Goal: Book appointment/travel/reservation

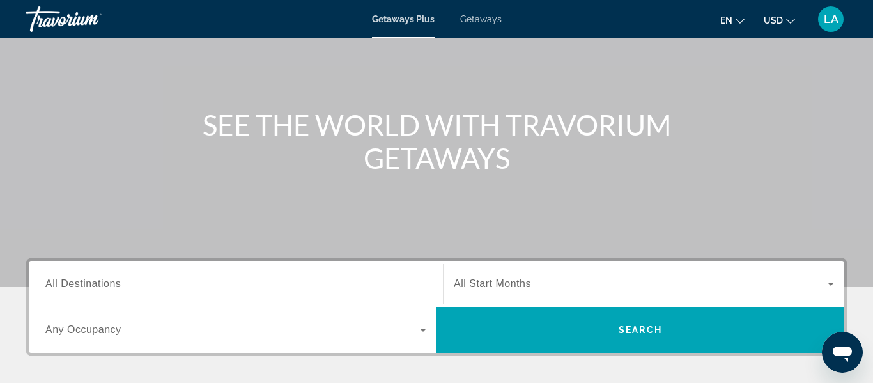
scroll to position [98, 0]
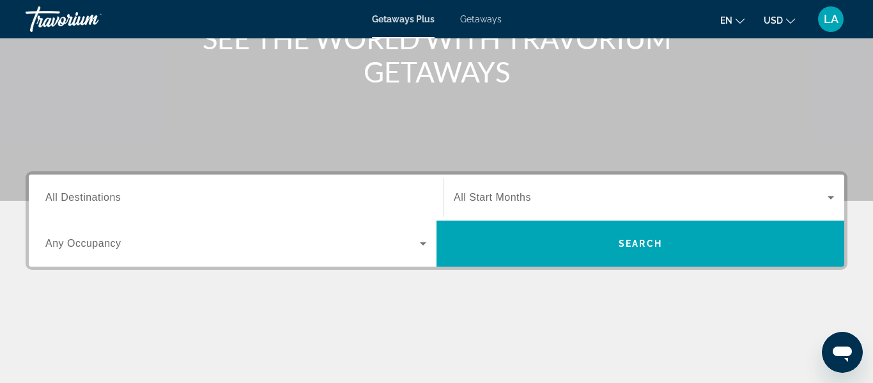
click at [185, 239] on span "Search widget" at bounding box center [232, 243] width 374 height 15
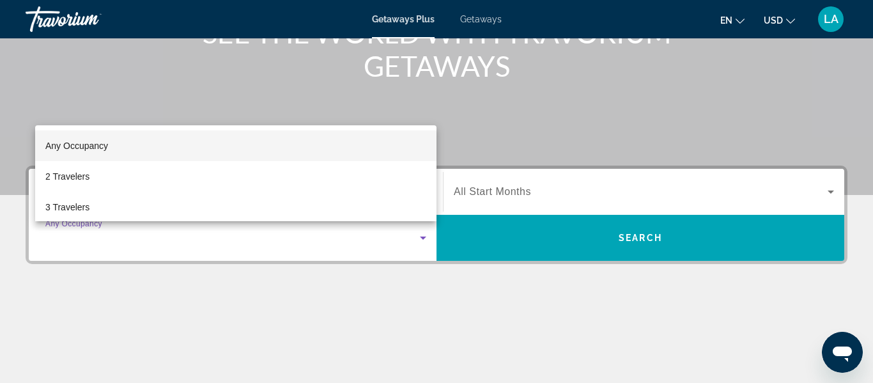
scroll to position [187, 0]
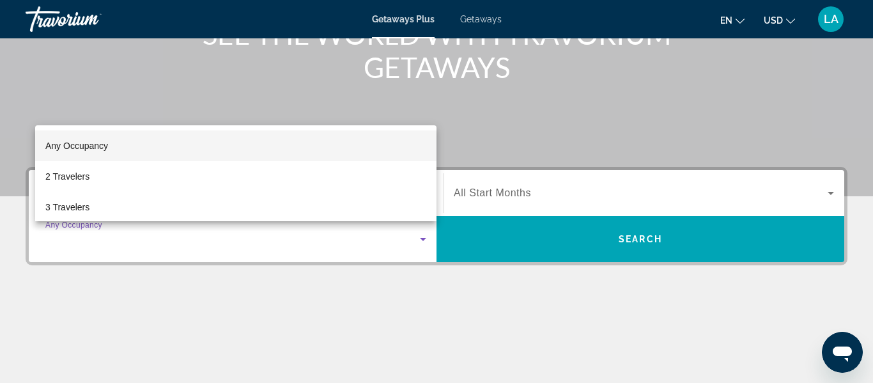
click at [316, 294] on div at bounding box center [436, 191] width 873 height 383
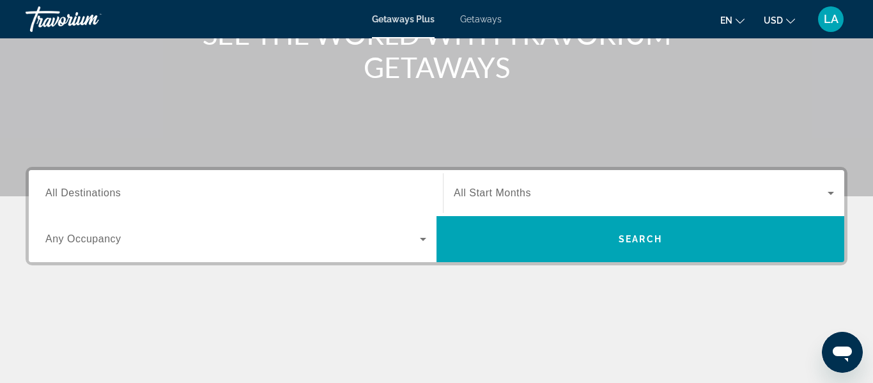
click at [251, 188] on input "Destination All Destinations" at bounding box center [235, 193] width 381 height 15
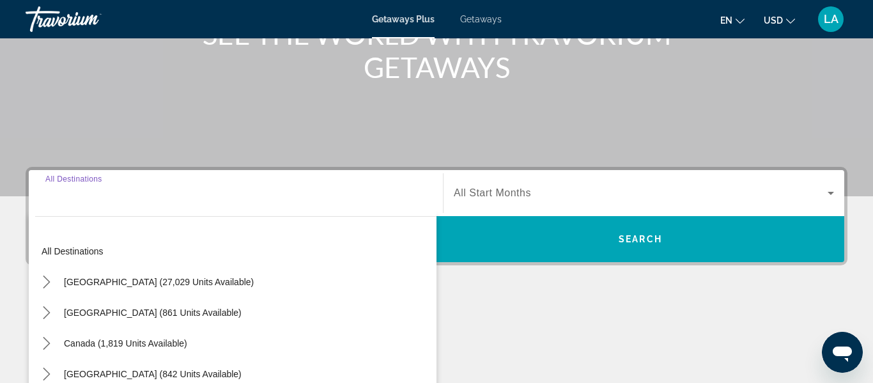
scroll to position [313, 0]
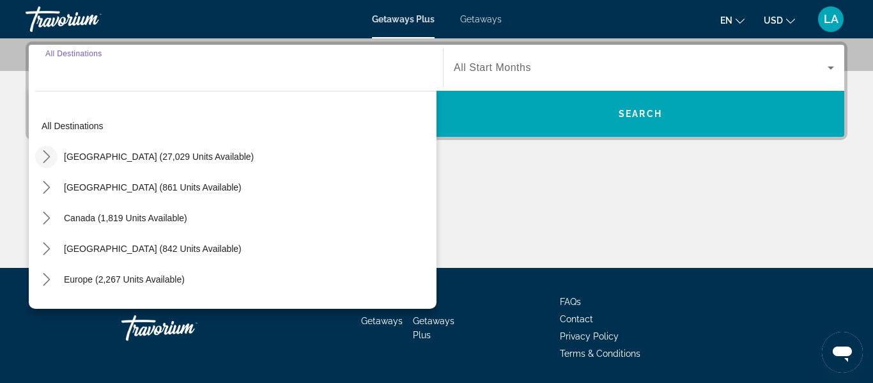
click at [45, 155] on icon "Toggle United States (27,029 units available) submenu" at bounding box center [46, 156] width 13 height 13
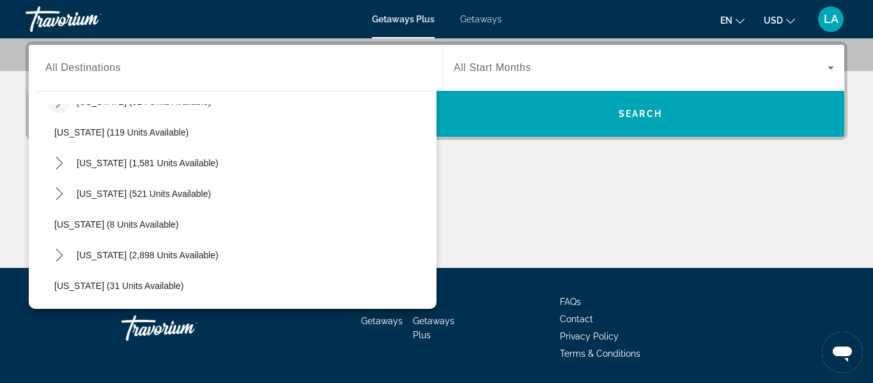
scroll to position [84, 0]
click at [59, 164] on icon "Toggle California (1,581 units available) submenu" at bounding box center [59, 164] width 13 height 13
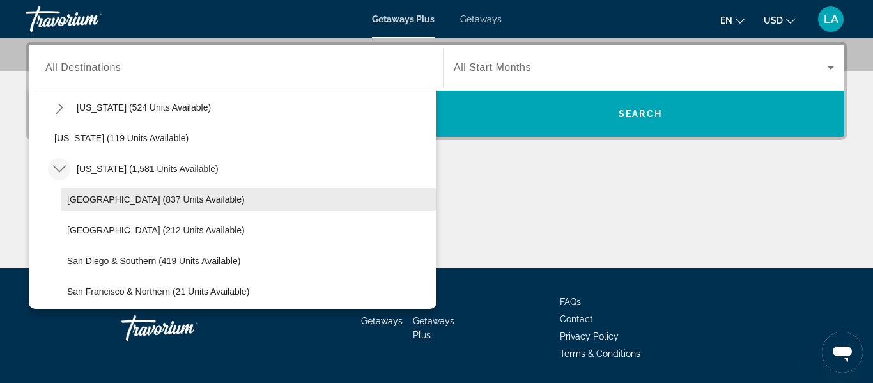
scroll to position [73, 0]
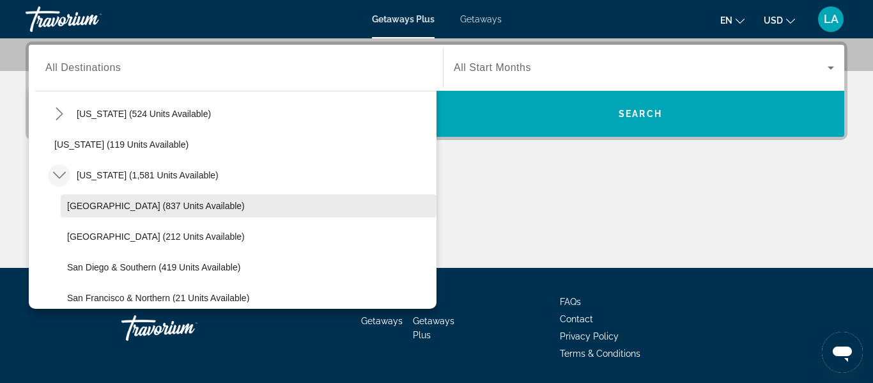
click at [98, 205] on span "[GEOGRAPHIC_DATA] (837 units available)" at bounding box center [156, 206] width 178 height 10
type input "**********"
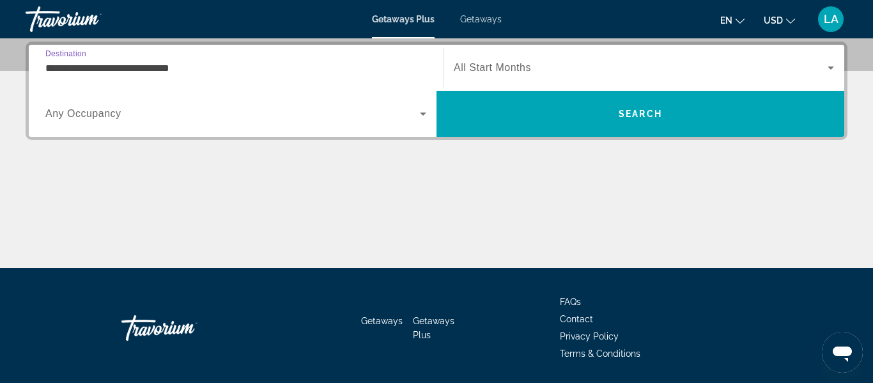
click at [415, 112] on icon "Search widget" at bounding box center [422, 113] width 15 height 15
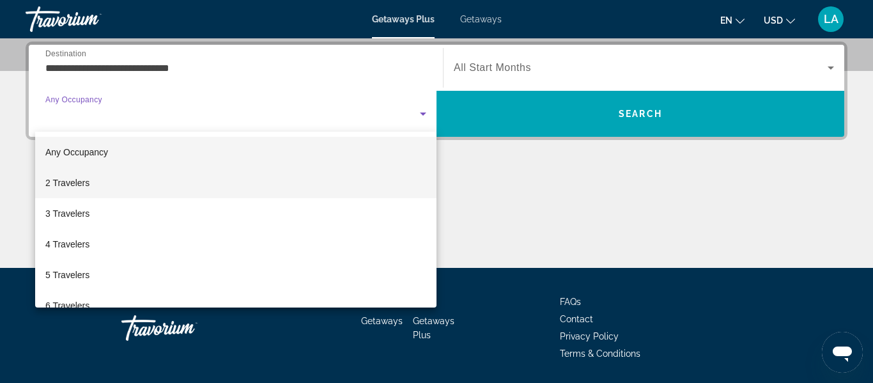
click at [105, 183] on mat-option "2 Travelers" at bounding box center [235, 182] width 401 height 31
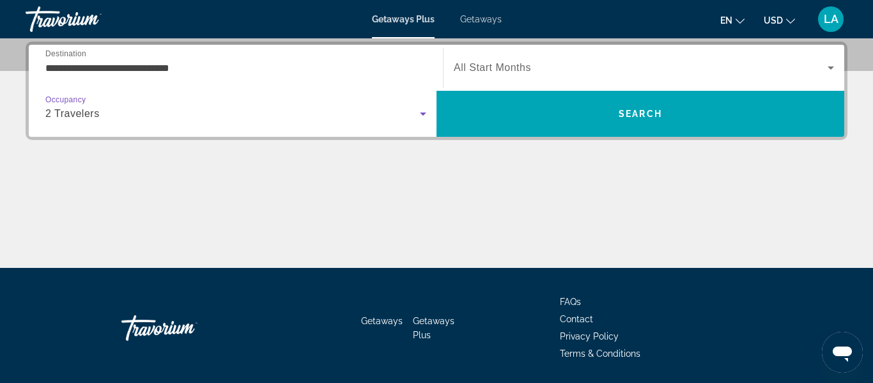
click at [573, 70] on span "Search widget" at bounding box center [641, 67] width 374 height 15
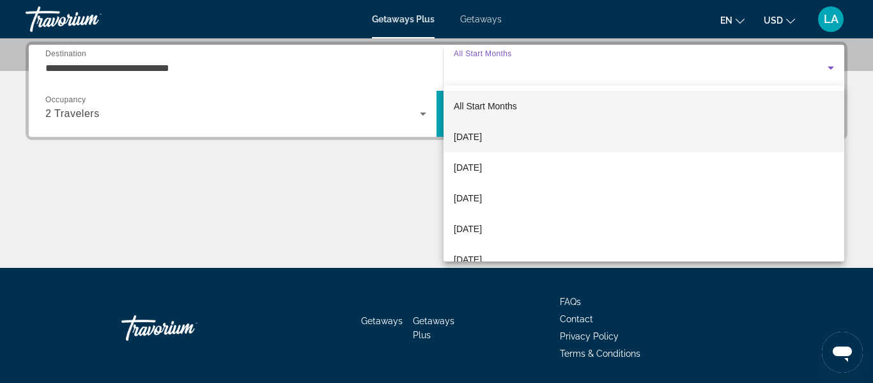
click at [482, 137] on span "[DATE]" at bounding box center [468, 136] width 28 height 15
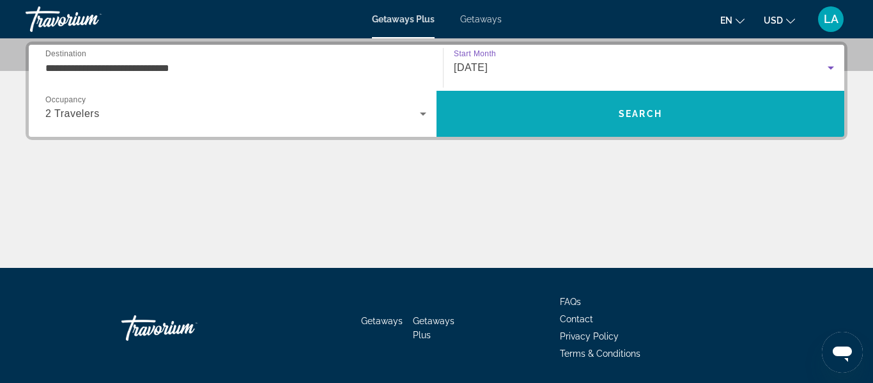
click at [591, 121] on span "Search" at bounding box center [640, 113] width 408 height 31
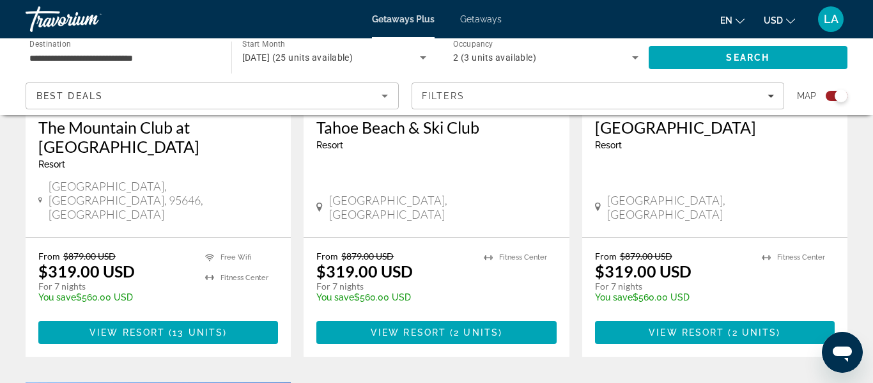
scroll to position [658, 0]
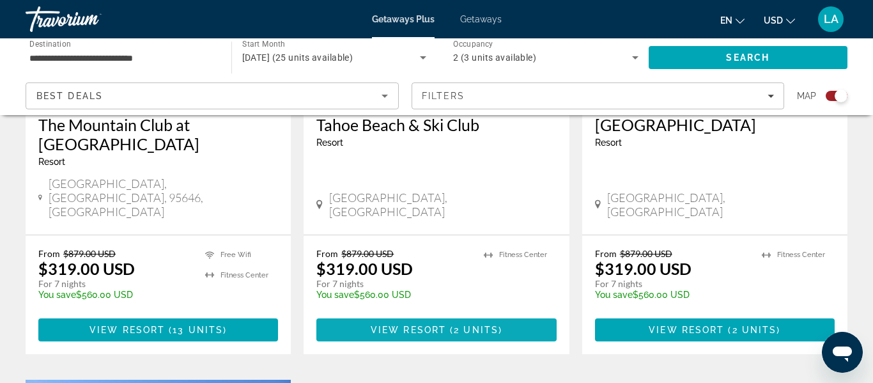
click at [437, 325] on span "View Resort" at bounding box center [408, 330] width 75 height 10
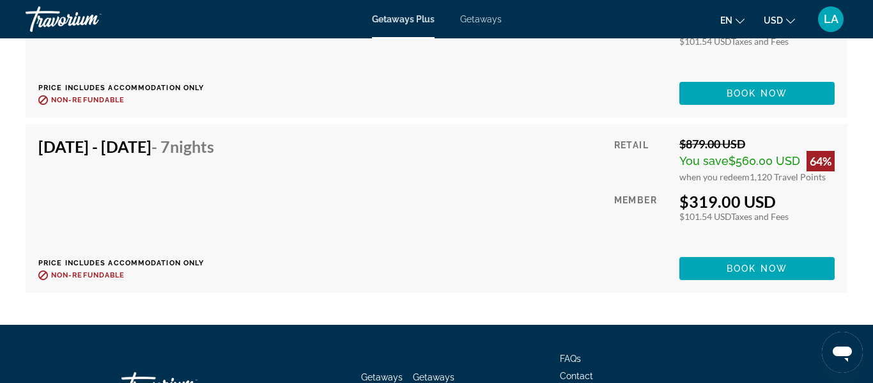
scroll to position [2619, 0]
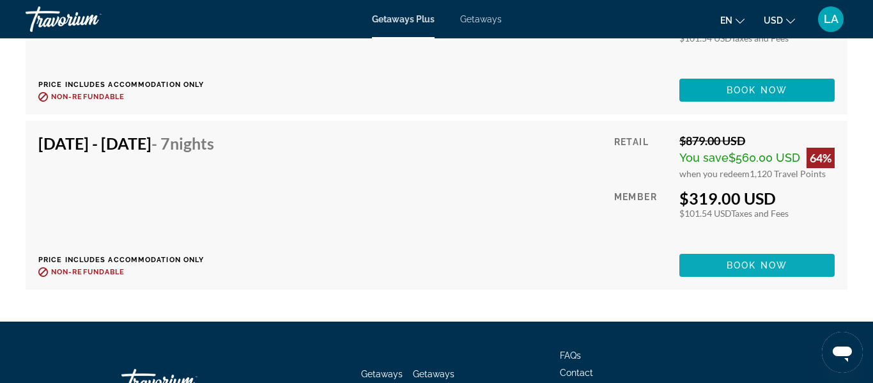
click at [749, 266] on span "Book now" at bounding box center [757, 265] width 61 height 10
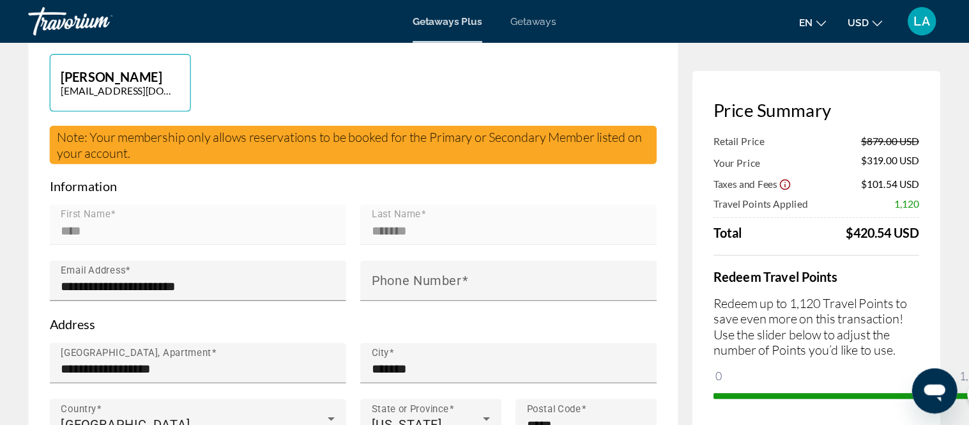
scroll to position [314, 0]
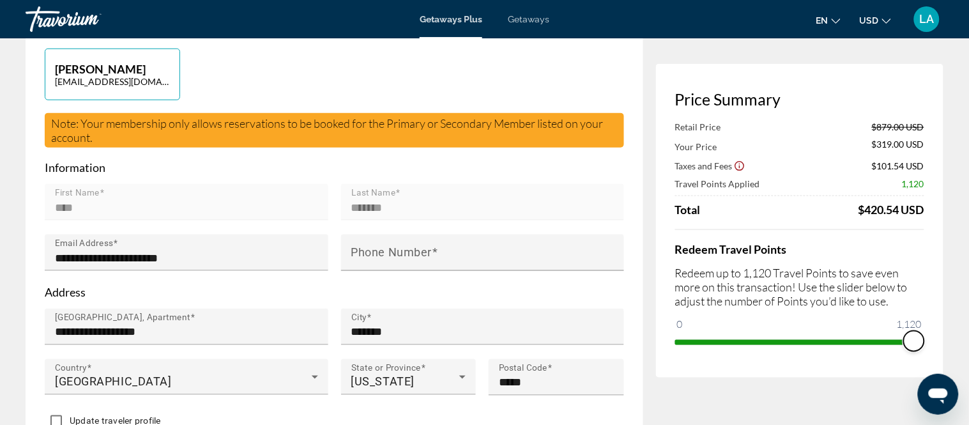
drag, startPoint x: 916, startPoint y: 343, endPoint x: 944, endPoint y: 345, distance: 28.2
click at [872, 345] on div "Price Summary Retail Price $879.00 USD Your Price $319.00 USD Taxes and Fees $1…" at bounding box center [800, 221] width 288 height 314
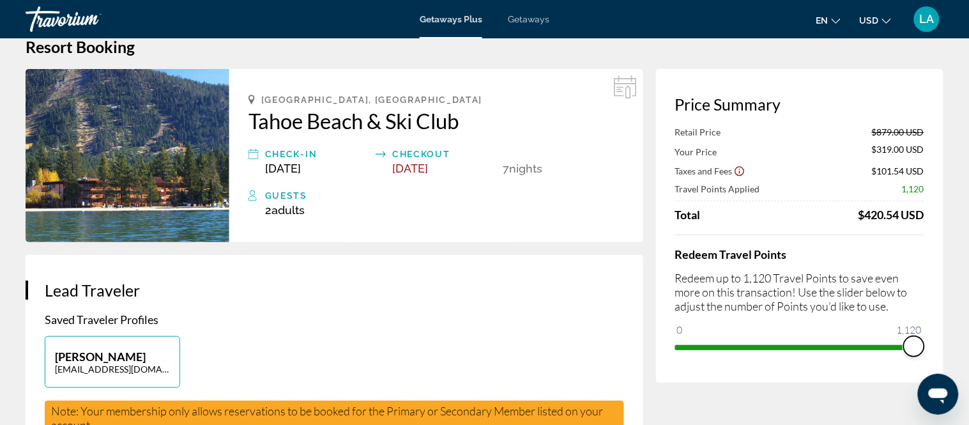
scroll to position [0, 0]
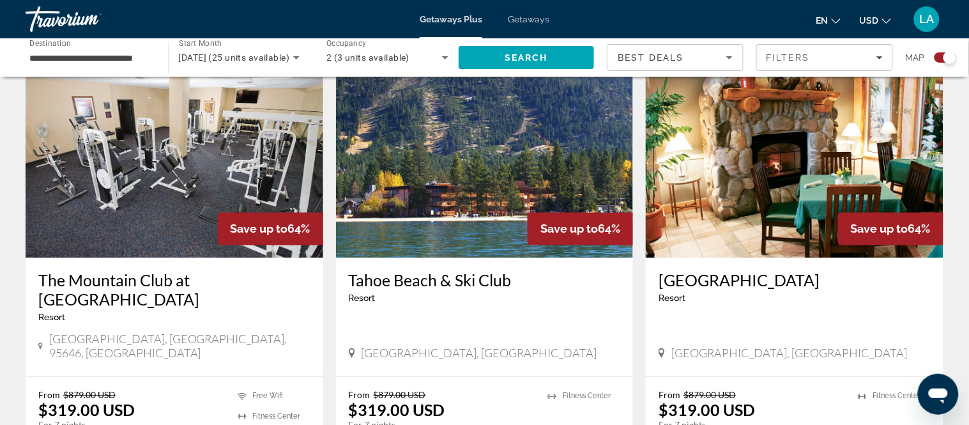
scroll to position [476, 0]
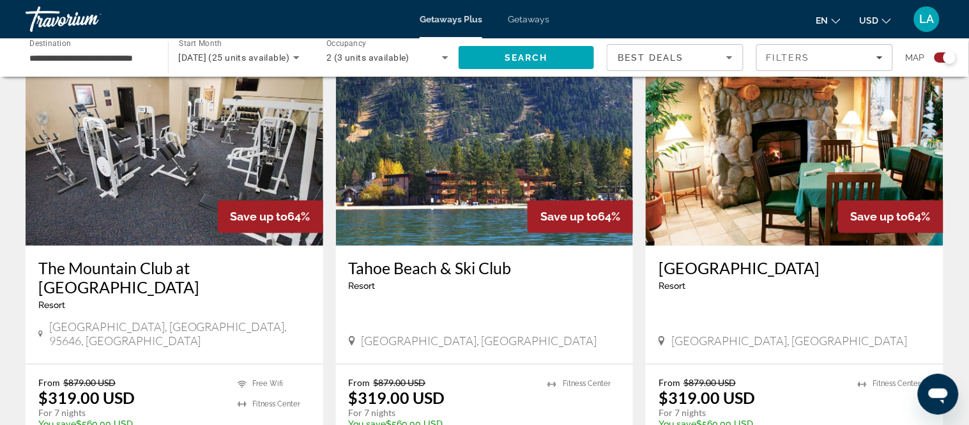
click at [720, 195] on img "Main content" at bounding box center [795, 144] width 298 height 205
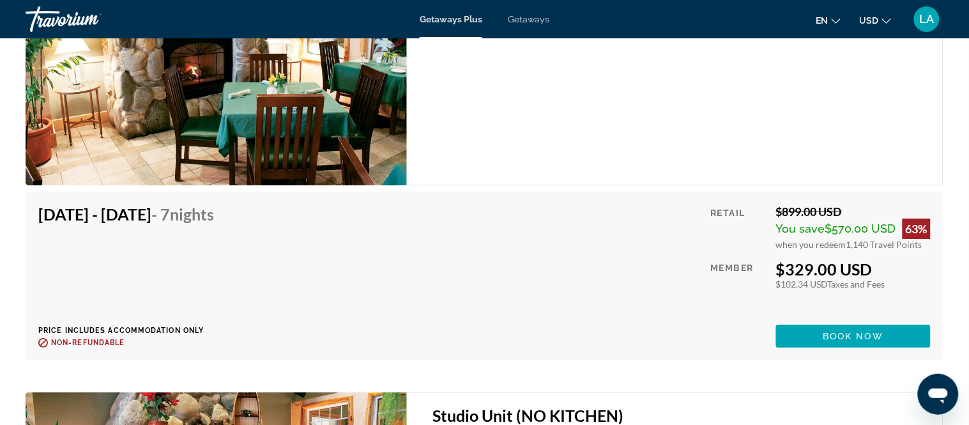
scroll to position [2308, 0]
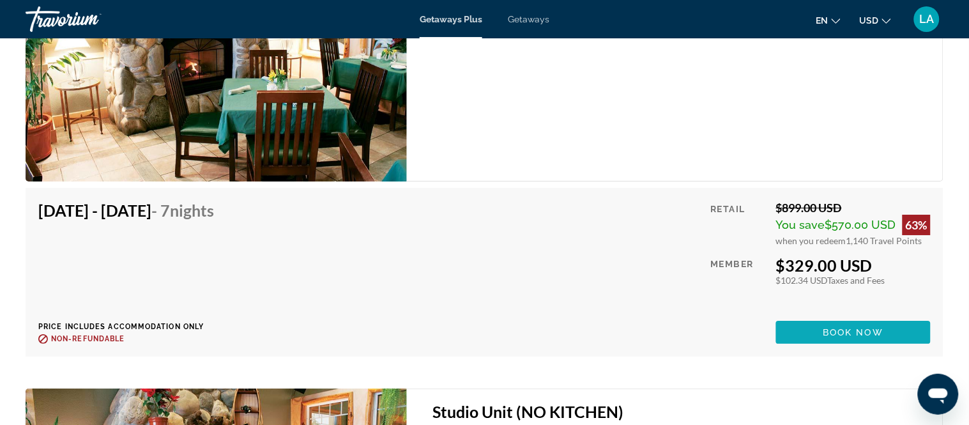
click at [857, 332] on span "Book now" at bounding box center [854, 332] width 61 height 10
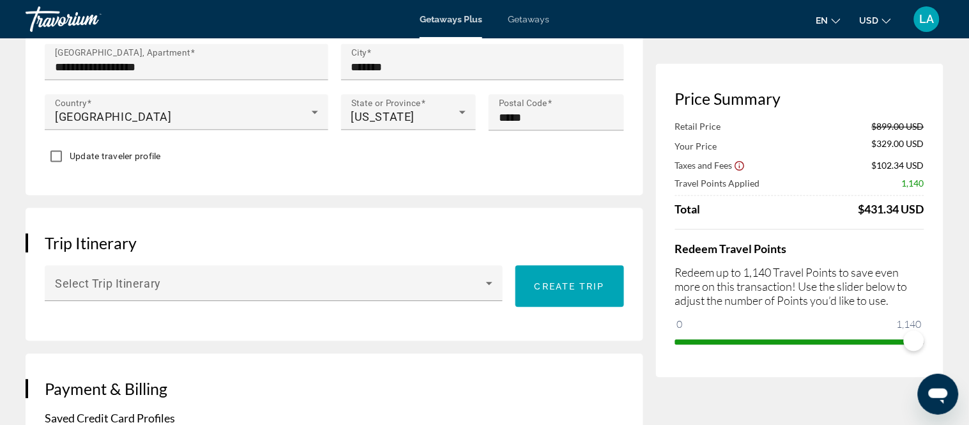
scroll to position [597, 0]
